Goal: Task Accomplishment & Management: Manage account settings

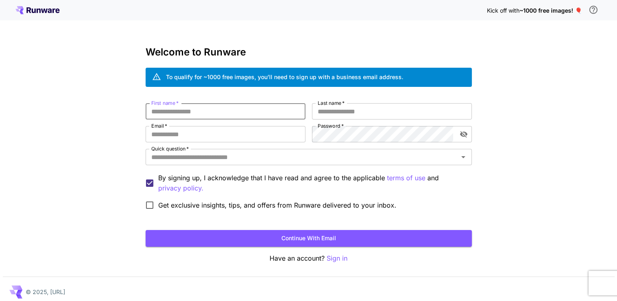
click at [236, 115] on input "First name   *" at bounding box center [226, 111] width 160 height 16
type input "*****"
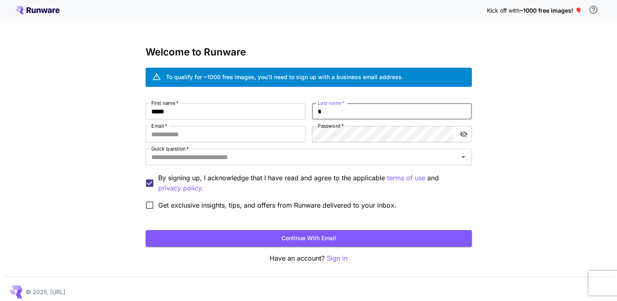
click at [361, 113] on input "*" at bounding box center [392, 111] width 160 height 16
type input "***"
click at [221, 138] on input "Email   *" at bounding box center [226, 134] width 160 height 16
type input "**********"
click at [67, 191] on div "**********" at bounding box center [308, 153] width 617 height 307
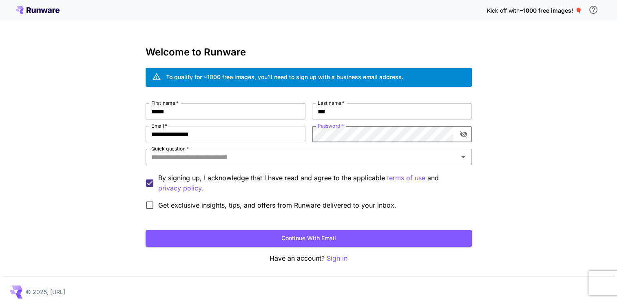
click at [204, 154] on input "Quick question   *" at bounding box center [302, 156] width 308 height 11
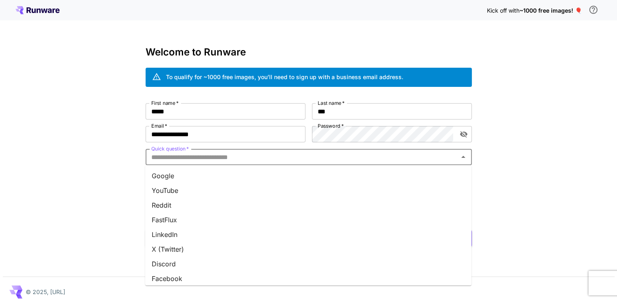
click at [210, 175] on li "Google" at bounding box center [308, 175] width 326 height 15
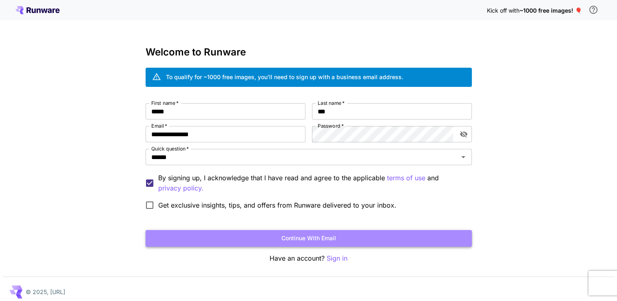
click at [250, 241] on button "Continue with email" at bounding box center [309, 238] width 326 height 17
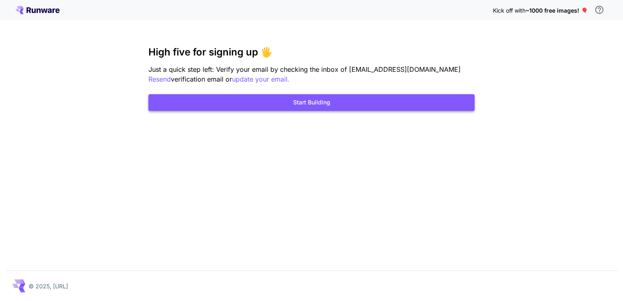
click at [275, 106] on button "Start Building" at bounding box center [311, 102] width 326 height 17
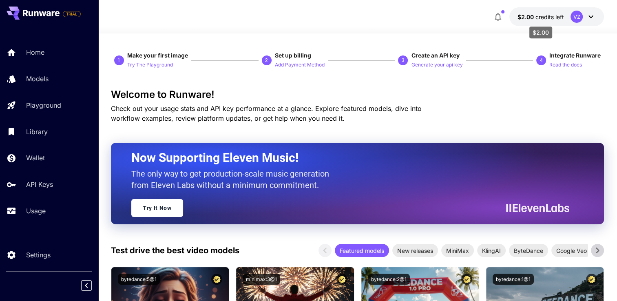
click at [528, 15] on span "$2.00" at bounding box center [527, 16] width 18 height 7
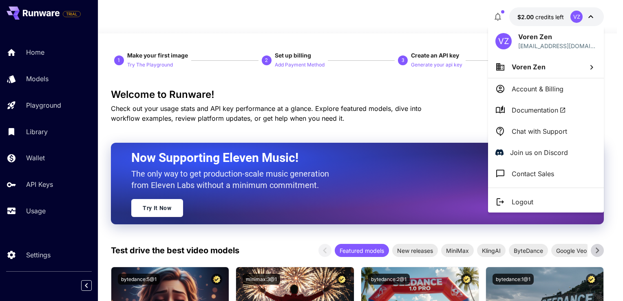
click at [540, 37] on p "Voren Zen" at bounding box center [557, 37] width 78 height 10
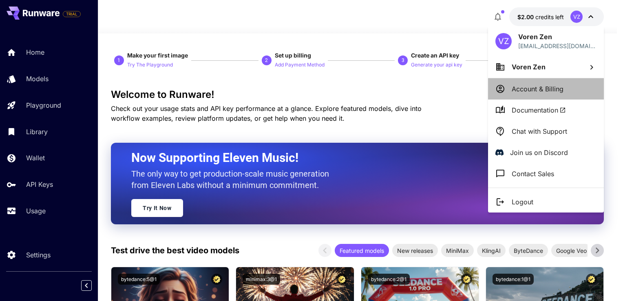
click at [529, 89] on p "Account & Billing" at bounding box center [538, 89] width 52 height 10
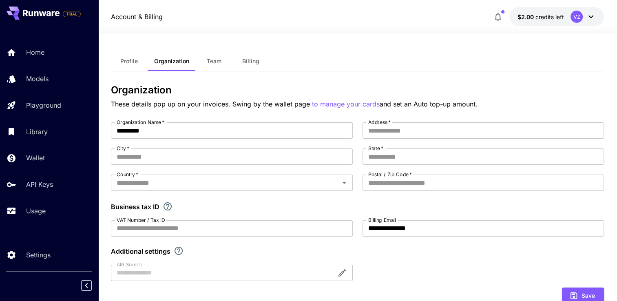
click at [123, 71] on div "**********" at bounding box center [357, 265] width 493 height 429
click at [127, 66] on button "Profile" at bounding box center [129, 61] width 37 height 20
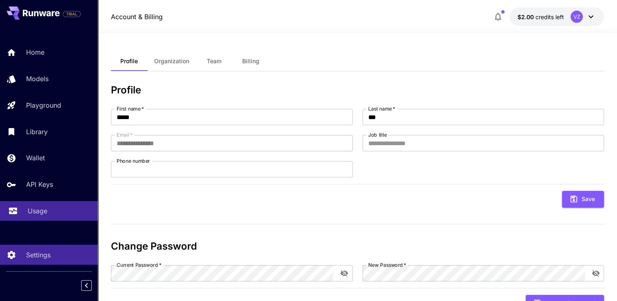
click at [41, 211] on p "Usage" at bounding box center [38, 211] width 20 height 10
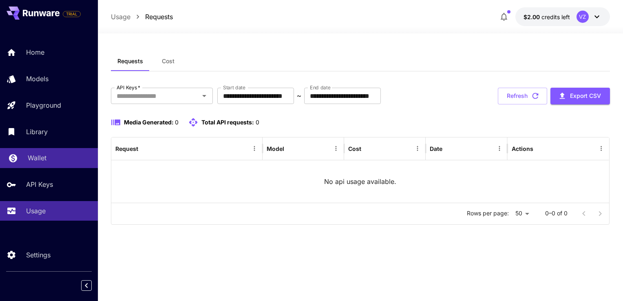
click at [51, 154] on link "Wallet" at bounding box center [49, 158] width 98 height 20
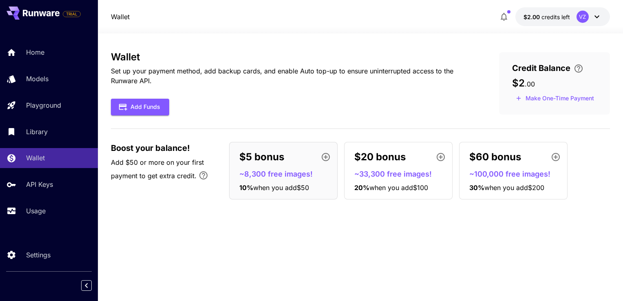
click at [470, 240] on div "Wallet Set up your payment method, add backup cards, and enable Auto top-up to …" at bounding box center [360, 167] width 499 height 232
click at [425, 82] on p "Set up your payment method, add backup cards, and enable Auto top-up to ensure …" at bounding box center [292, 76] width 362 height 20
click at [35, 81] on p "Models" at bounding box center [39, 79] width 22 height 10
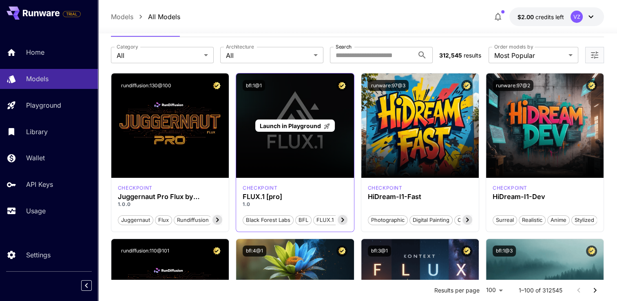
scroll to position [18, 0]
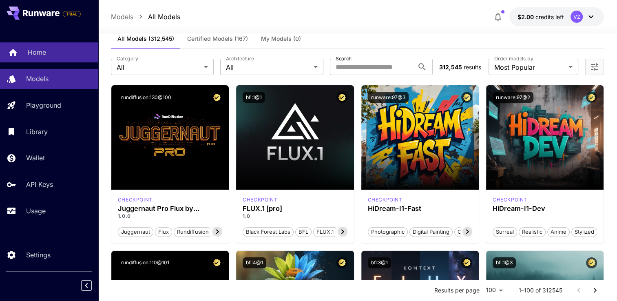
click at [42, 51] on p "Home" at bounding box center [37, 52] width 18 height 10
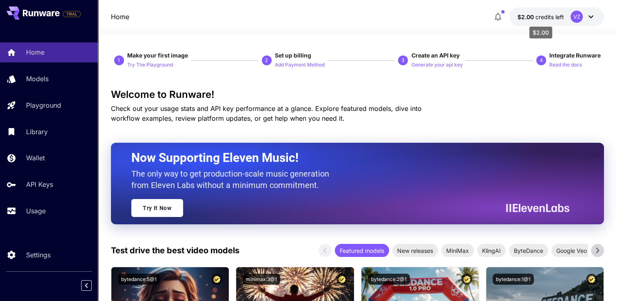
click at [533, 15] on span "$2.00" at bounding box center [527, 16] width 18 height 7
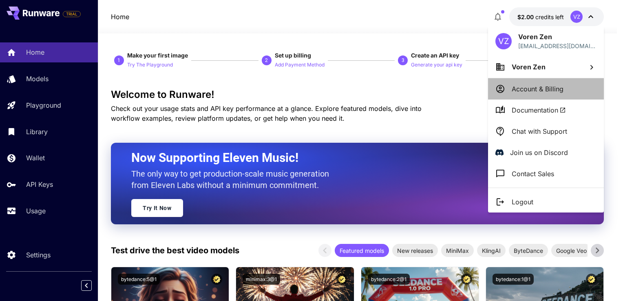
click at [519, 86] on p "Account & Billing" at bounding box center [538, 89] width 52 height 10
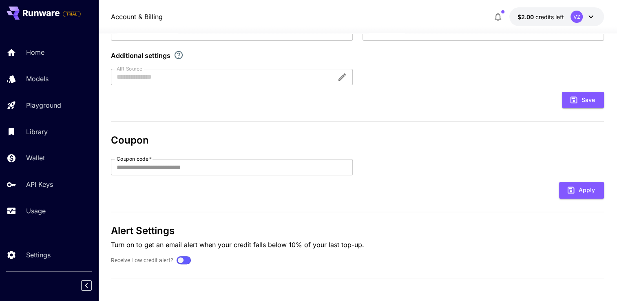
scroll to position [197, 0]
